Goal: Information Seeking & Learning: Learn about a topic

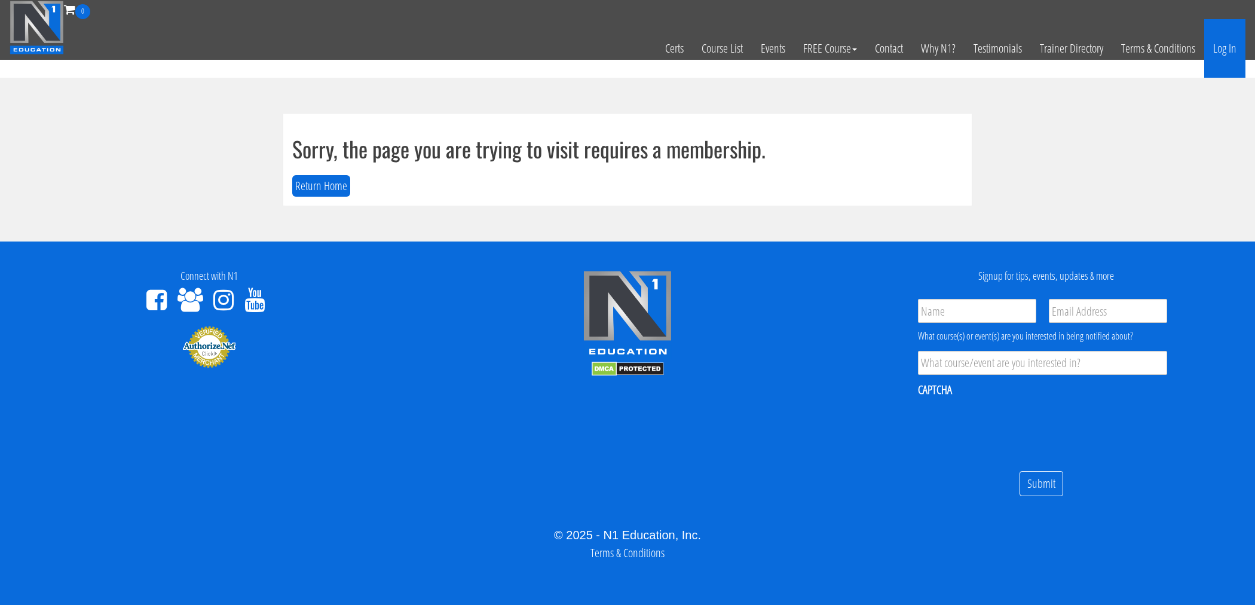
click at [1223, 49] on link "Log In" at bounding box center [1224, 48] width 41 height 59
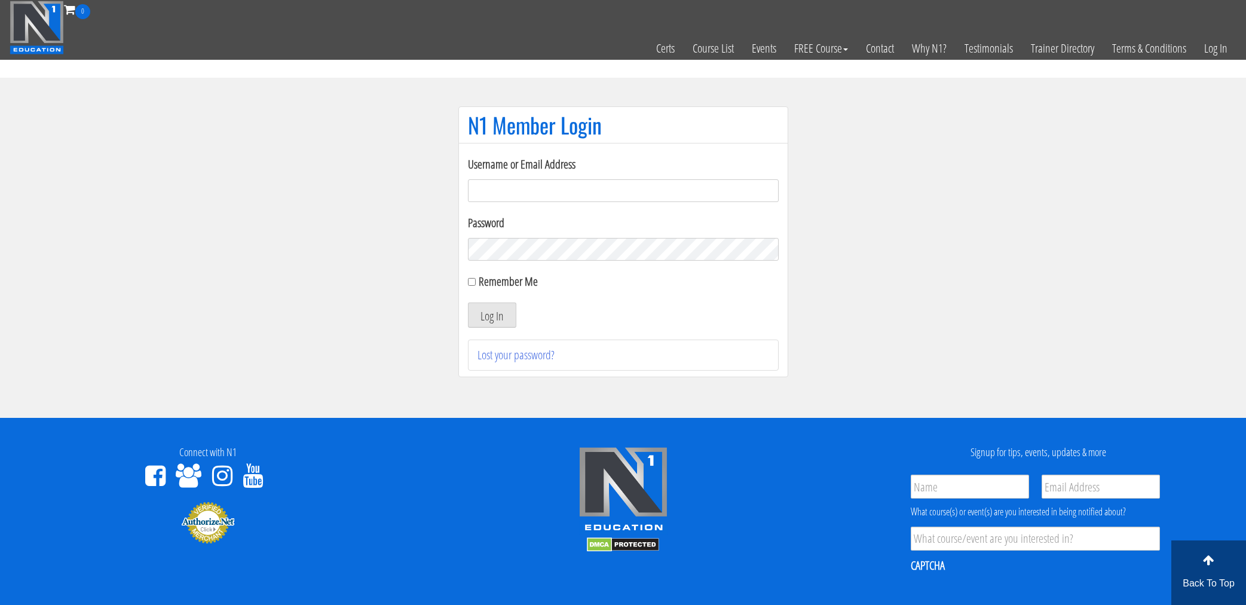
type input "bob.valiquette"
click at [466, 277] on div "Username or Email Address bob.valiquette Password Remember Me Log In Lost your …" at bounding box center [623, 260] width 330 height 234
click at [473, 282] on input "Remember Me" at bounding box center [472, 282] width 8 height 8
checkbox input "true"
click at [505, 325] on button "Log In" at bounding box center [492, 314] width 48 height 25
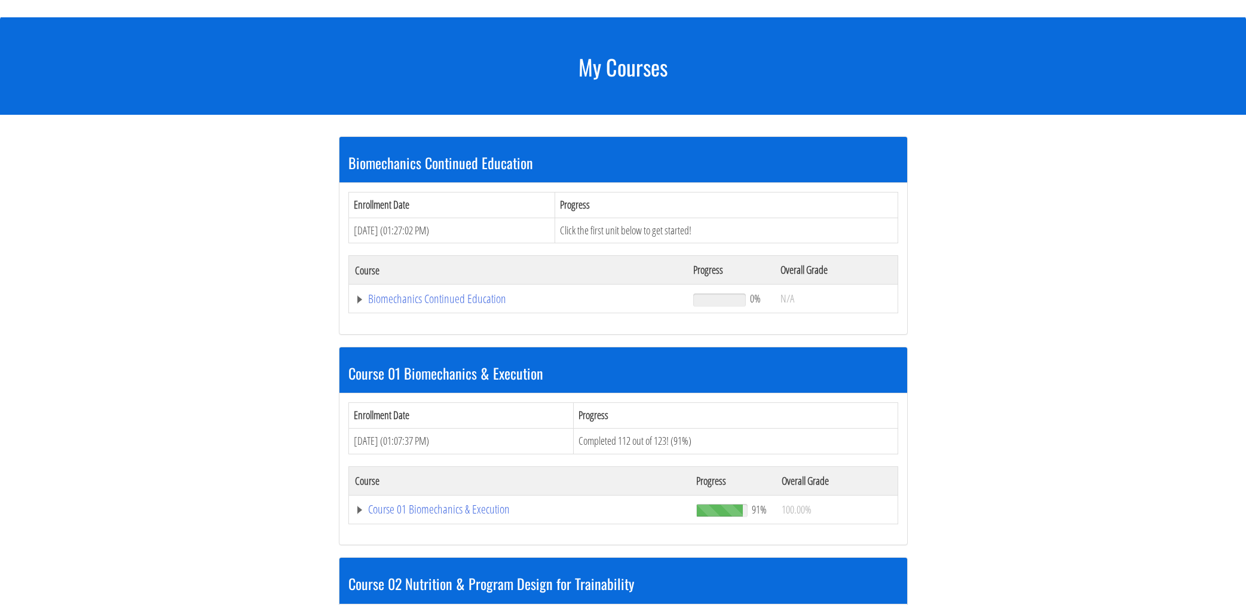
scroll to position [120, 0]
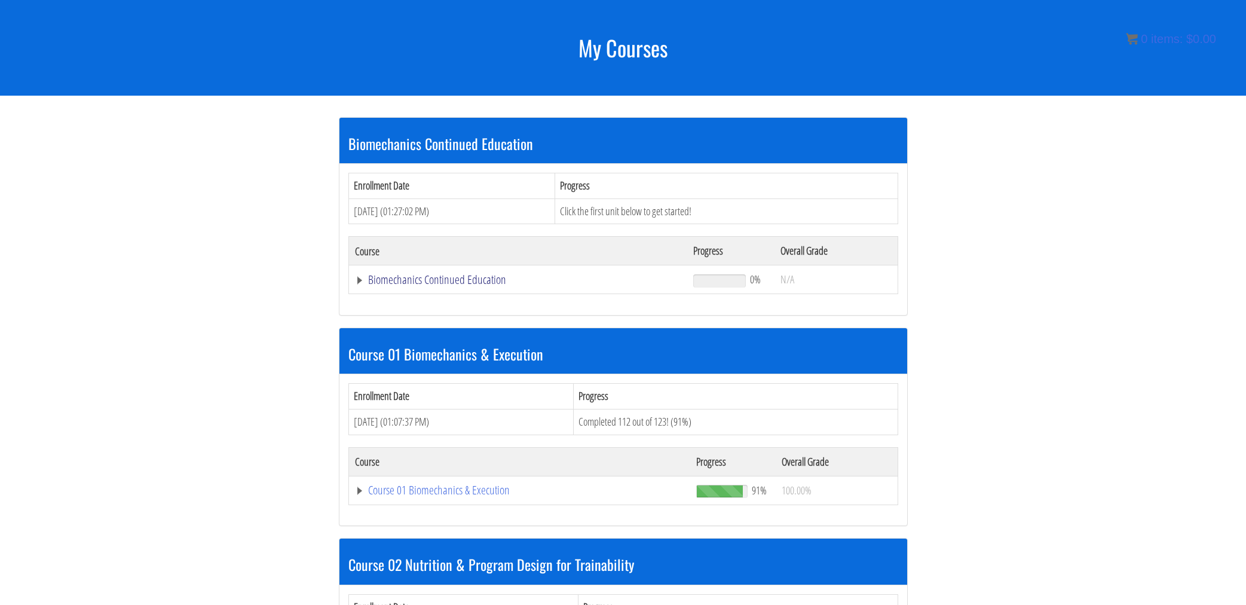
click at [467, 279] on link "Biomechanics Continued Education" at bounding box center [518, 280] width 327 height 12
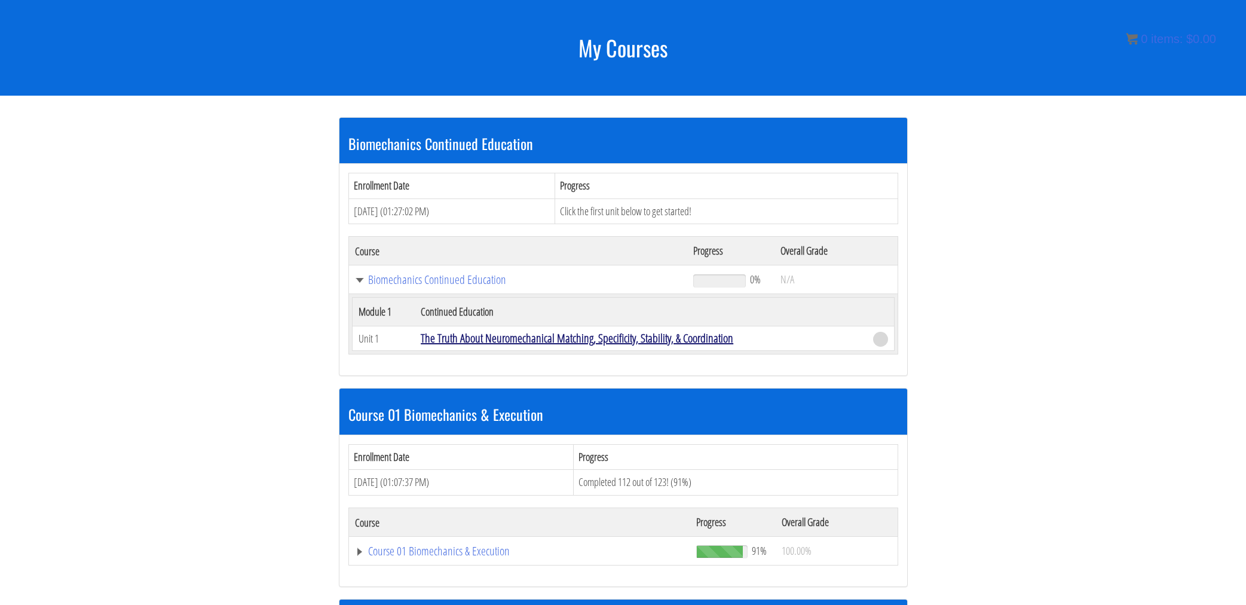
click at [629, 339] on link "The Truth About Neuromechanical Matching, Specificity, Stability, & Coordination" at bounding box center [577, 338] width 313 height 16
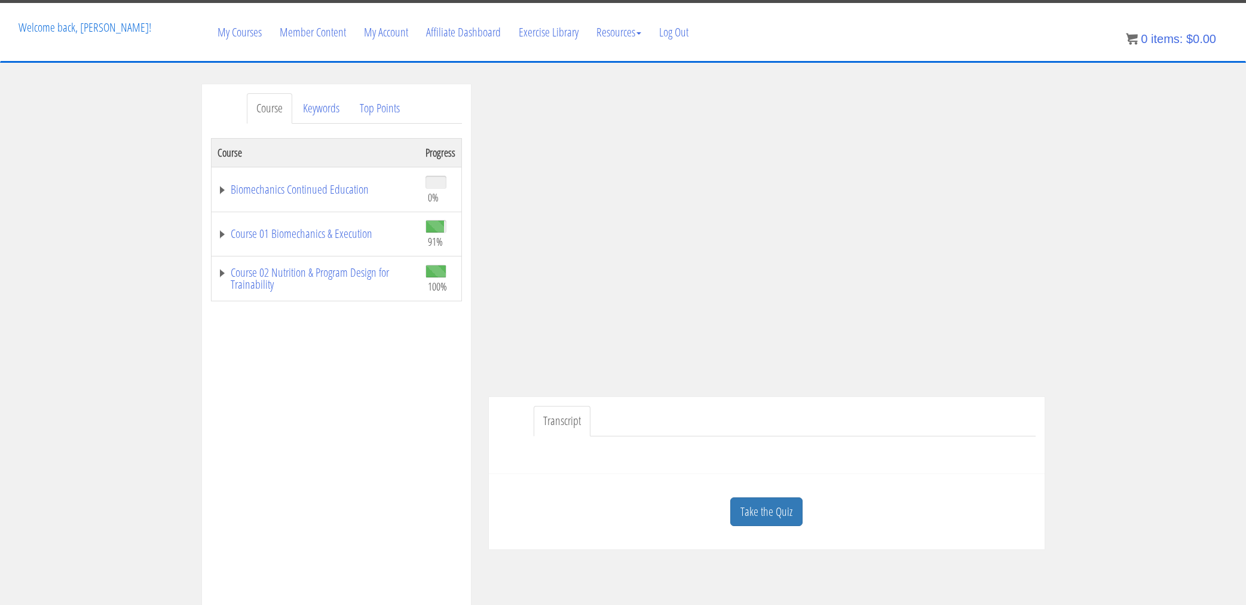
scroll to position [60, 0]
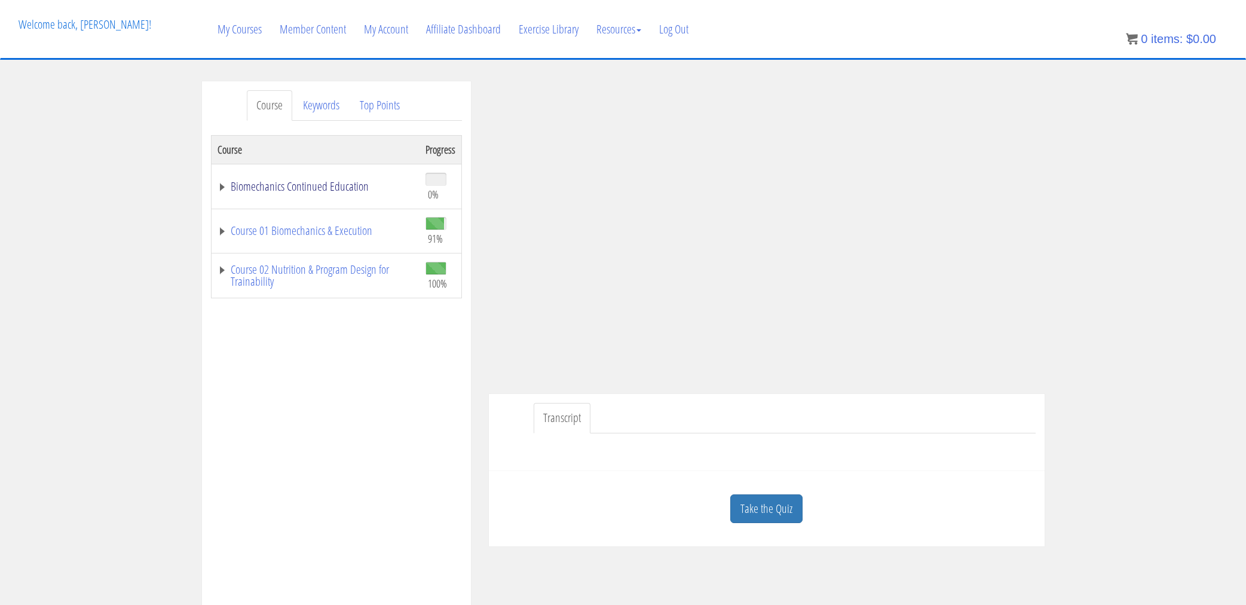
click at [222, 183] on link "Biomechanics Continued Education" at bounding box center [316, 186] width 196 height 12
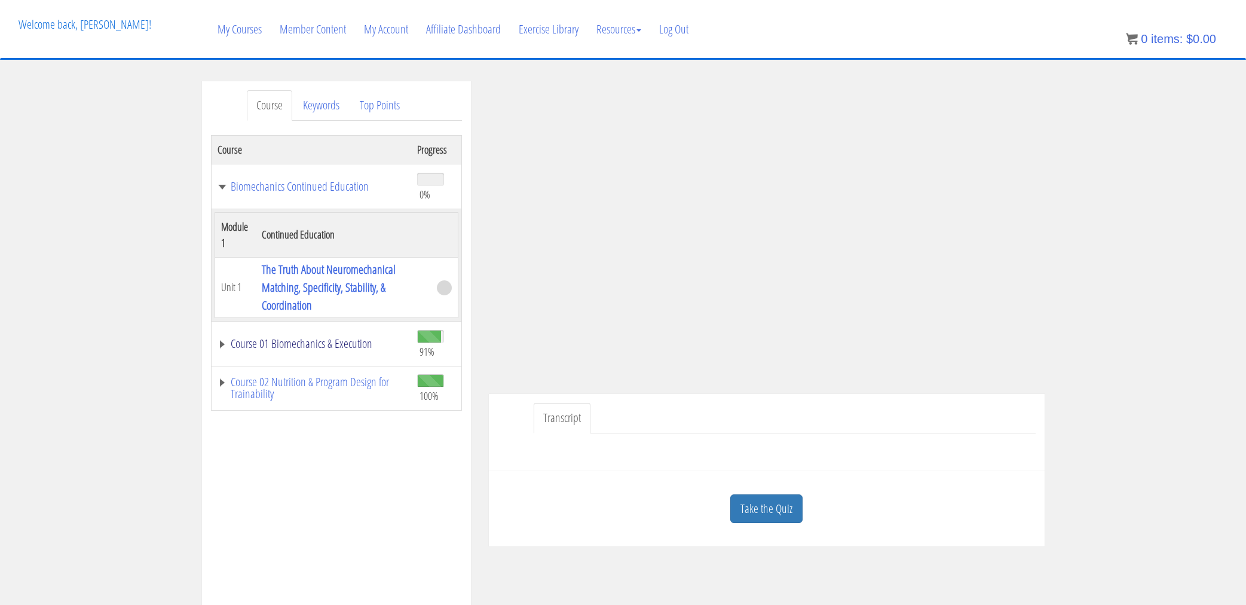
click at [221, 340] on link "Course 01 Biomechanics & Execution" at bounding box center [312, 344] width 188 height 12
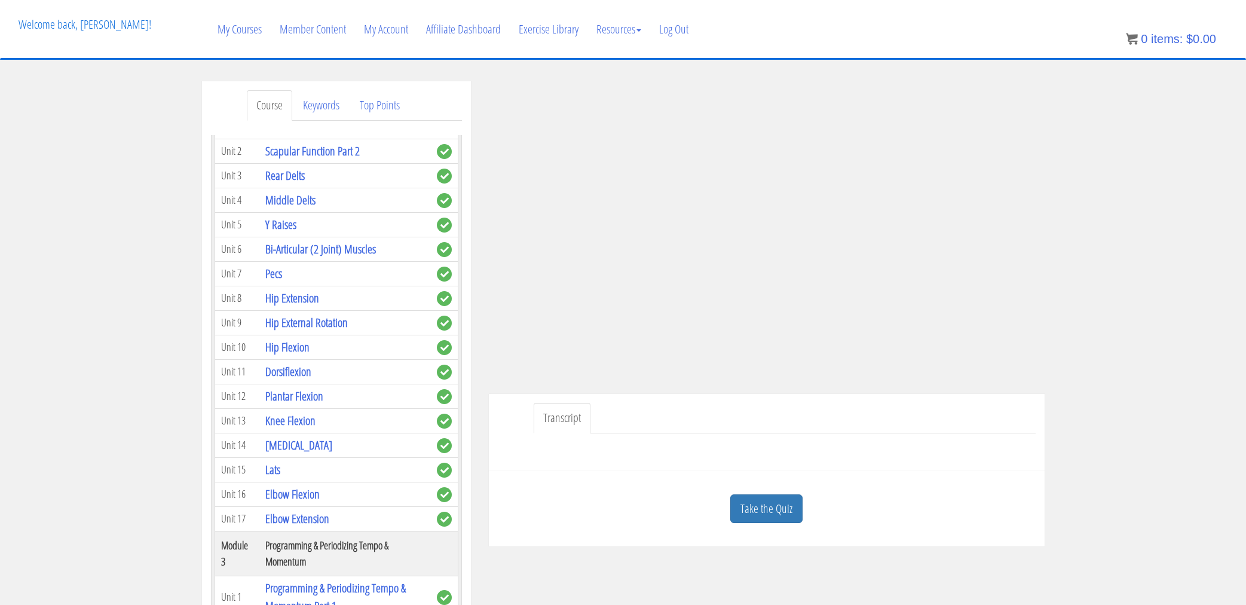
scroll to position [538, 0]
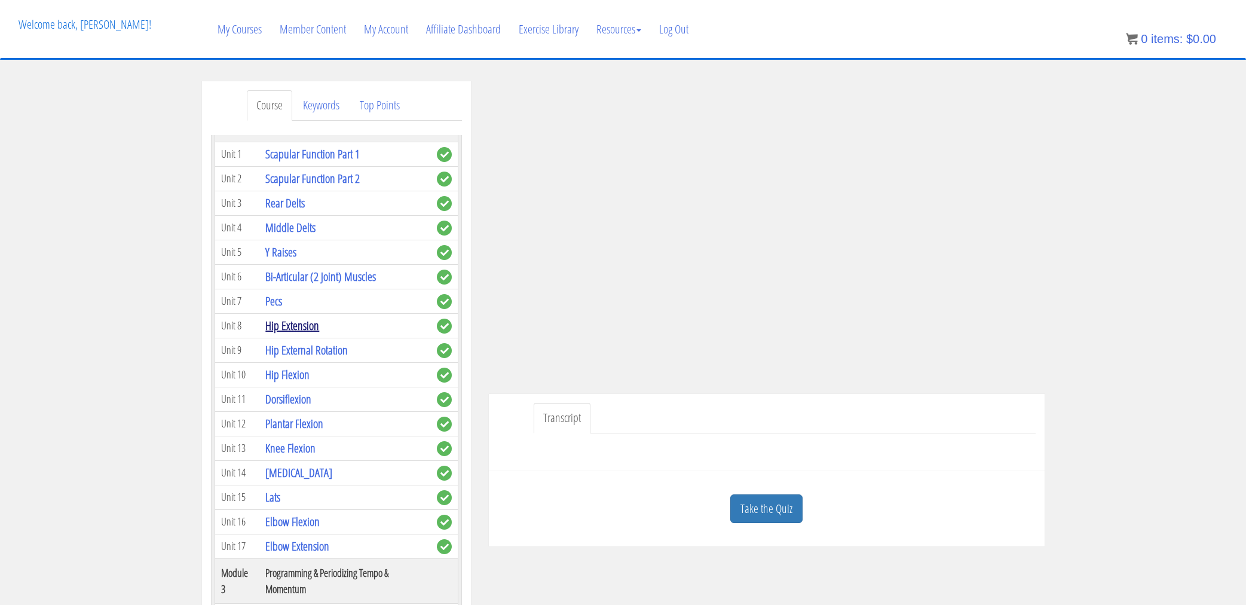
click at [289, 330] on link "Hip Extension" at bounding box center [292, 325] width 54 height 16
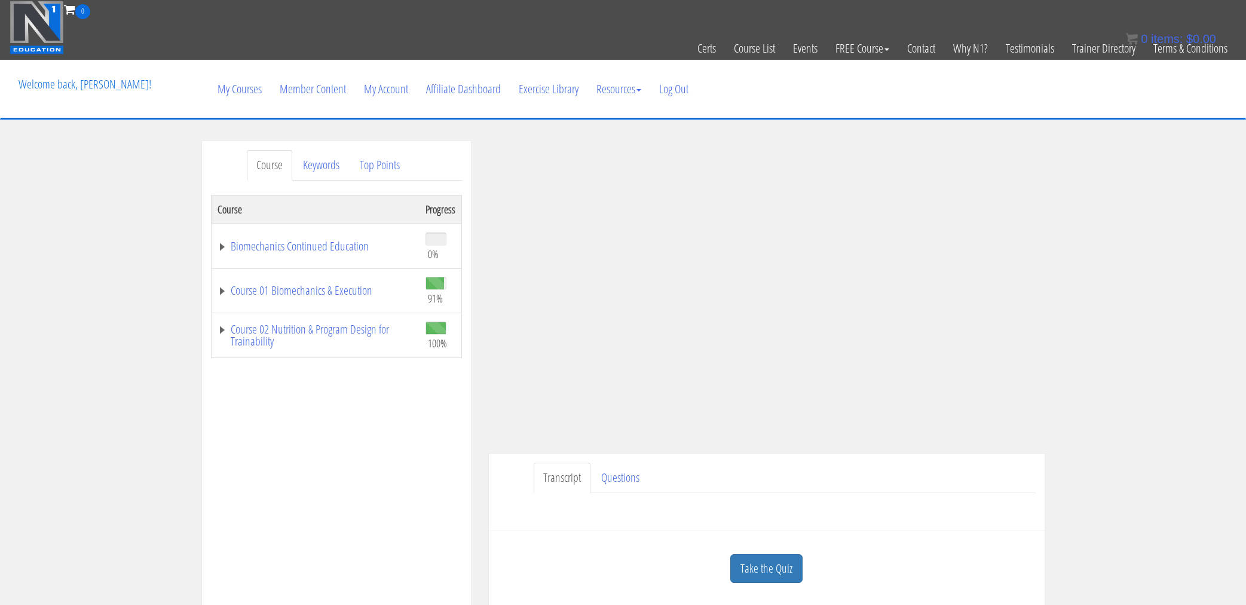
click at [213, 289] on td "Course 01 Biomechanics & Execution" at bounding box center [315, 290] width 209 height 45
click at [221, 291] on link "Course 01 Biomechanics & Execution" at bounding box center [316, 290] width 196 height 12
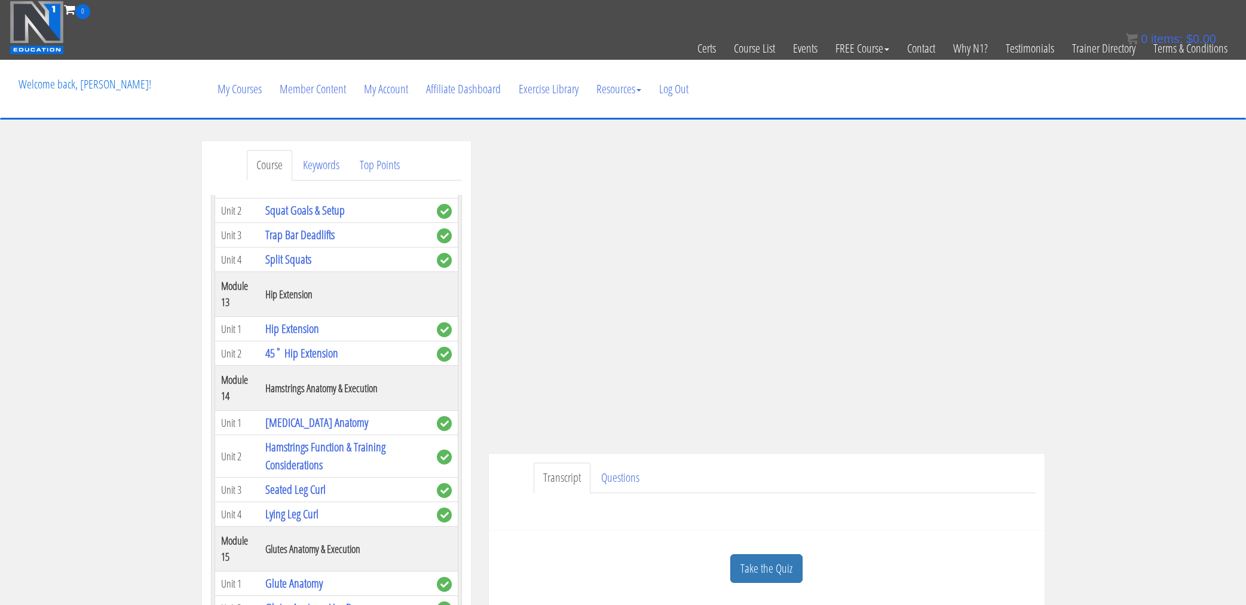
scroll to position [3048, 0]
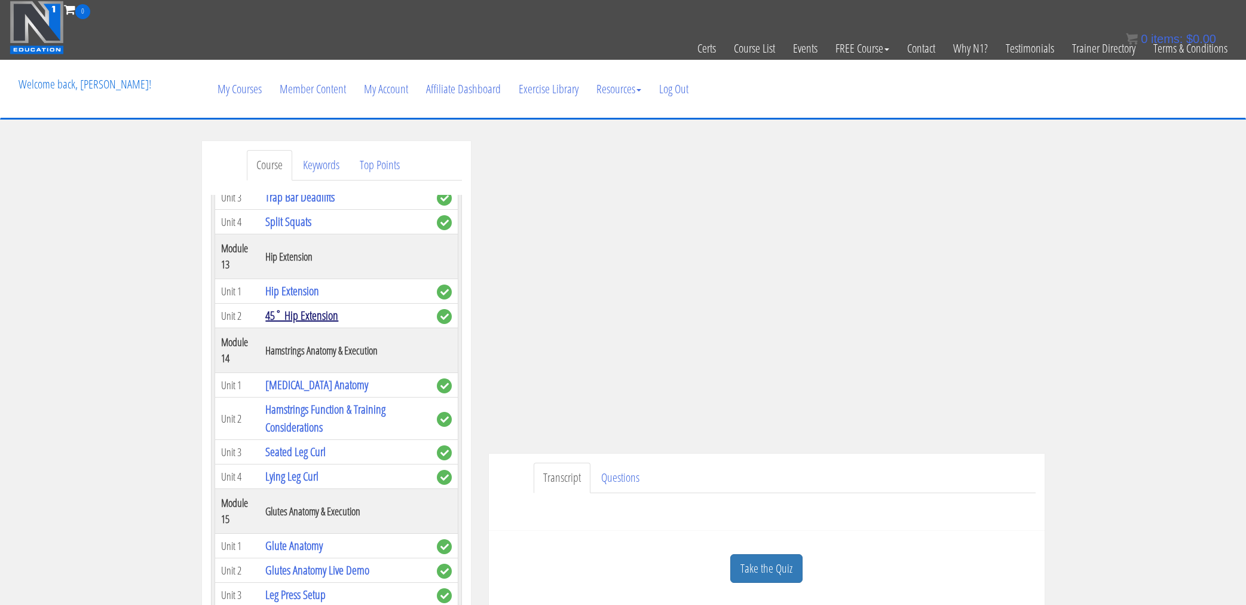
click at [308, 323] on link "45˚ Hip Extension" at bounding box center [301, 315] width 73 height 16
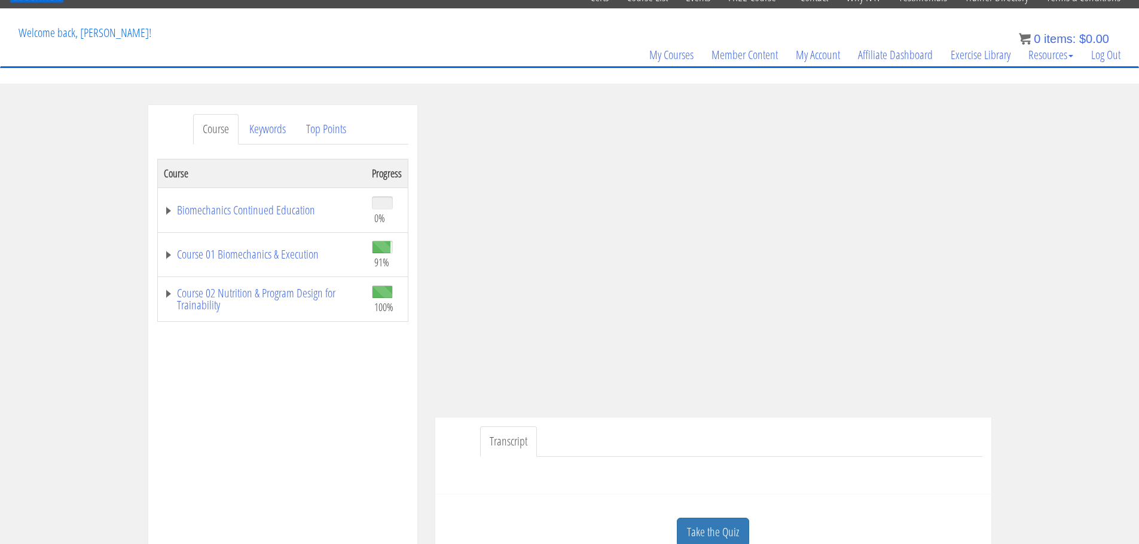
scroll to position [60, 0]
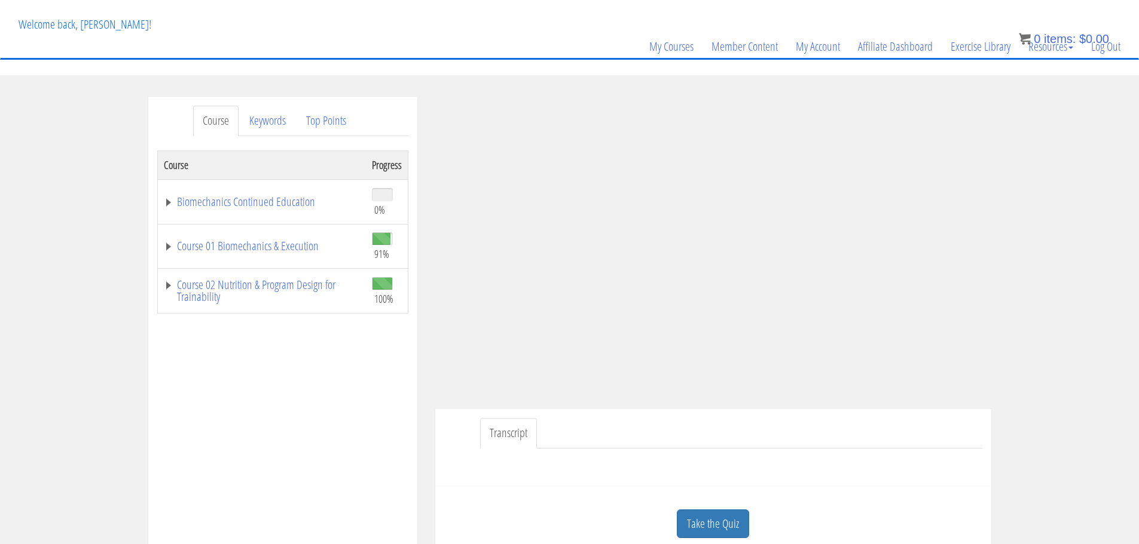
click at [310, 20] on div "My Courses Member Content My Account Affiliate Dashboard Exercise Library Resou…" at bounding box center [569, 29] width 1119 height 57
